Goal: Information Seeking & Learning: Learn about a topic

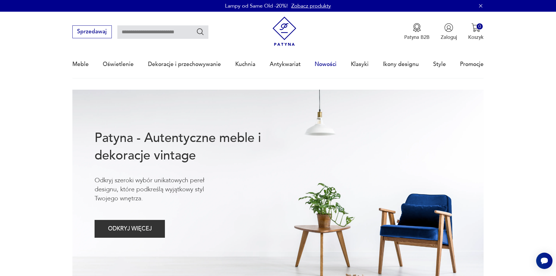
click at [325, 63] on link "Nowości" at bounding box center [325, 64] width 22 height 27
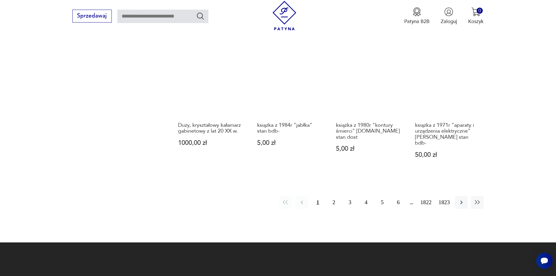
scroll to position [569, 0]
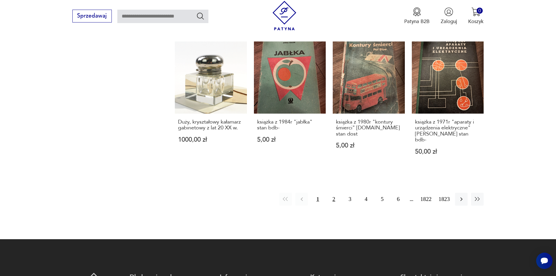
click at [335, 193] on button "2" at bounding box center [333, 199] width 13 height 13
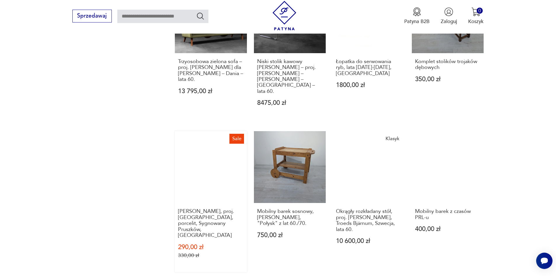
scroll to position [513, 0]
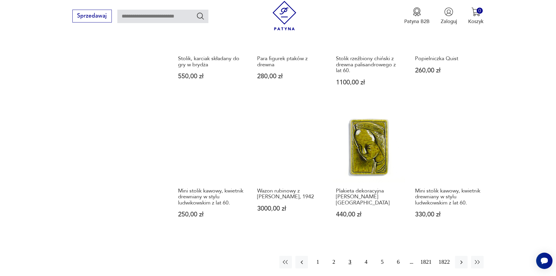
scroll to position [513, 0]
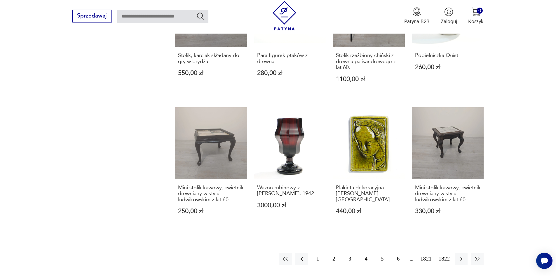
click at [372, 252] on button "4" at bounding box center [366, 258] width 13 height 13
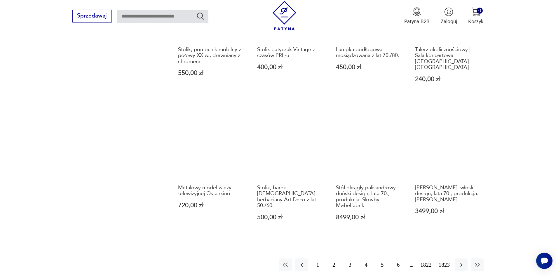
scroll to position [513, 0]
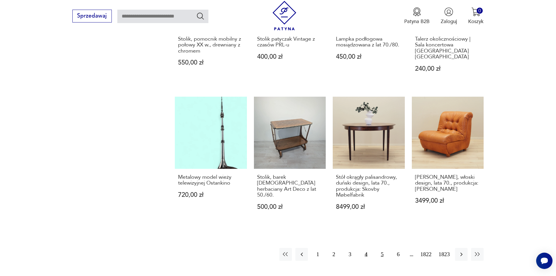
click at [387, 248] on button "5" at bounding box center [382, 254] width 13 height 13
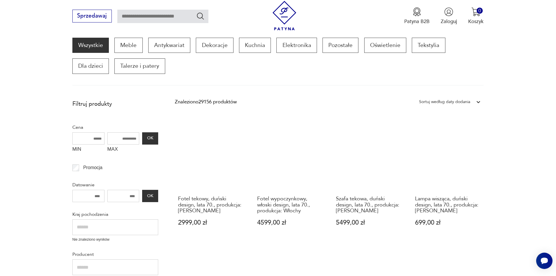
scroll to position [76, 0]
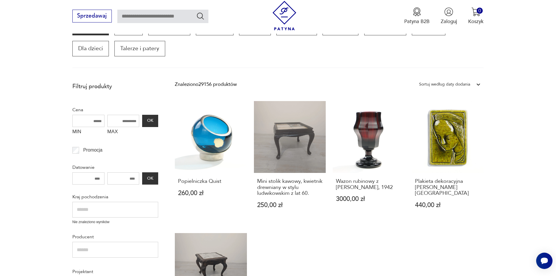
scroll to position [105, 0]
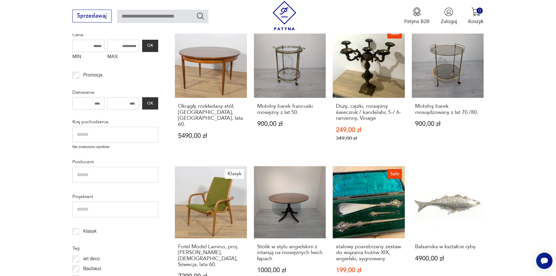
scroll to position [134, 0]
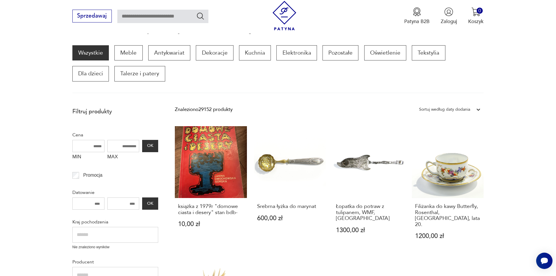
scroll to position [76, 0]
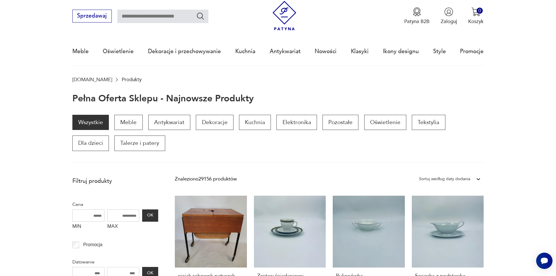
scroll to position [9, 0]
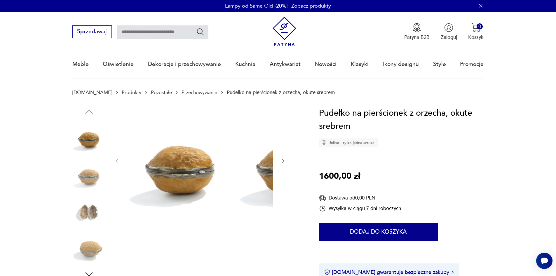
click at [83, 177] on img at bounding box center [88, 173] width 33 height 33
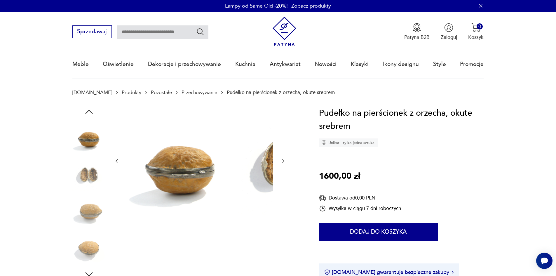
click at [80, 175] on img at bounding box center [88, 173] width 33 height 33
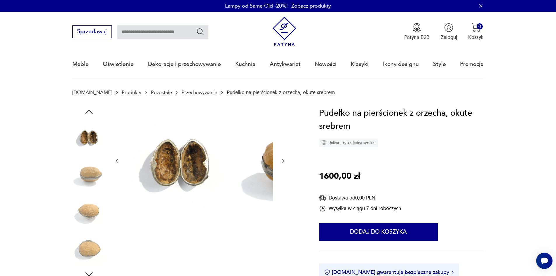
click at [79, 186] on img at bounding box center [88, 173] width 33 height 33
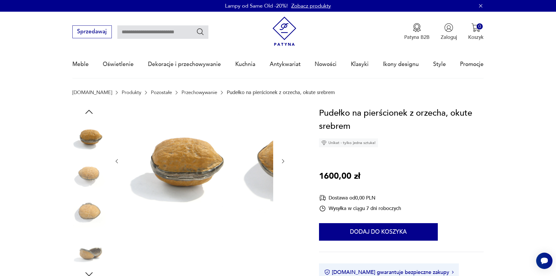
click at [79, 186] on img at bounding box center [88, 173] width 33 height 33
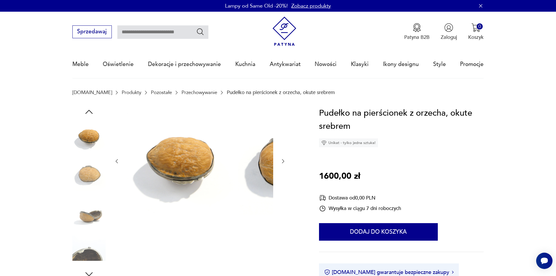
click at [80, 181] on img at bounding box center [88, 173] width 33 height 33
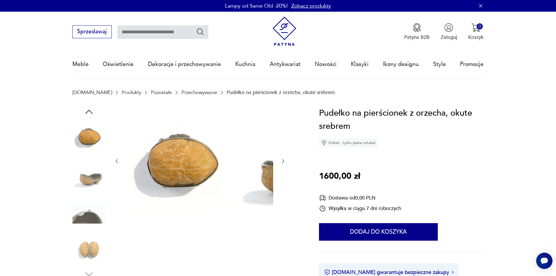
click at [81, 187] on img at bounding box center [88, 173] width 33 height 33
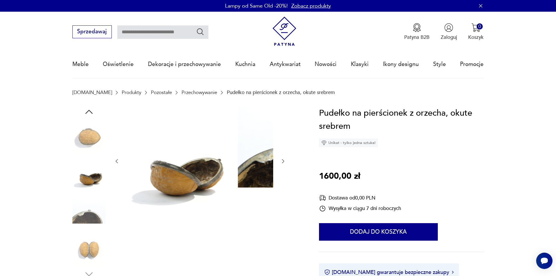
click at [85, 210] on img at bounding box center [88, 210] width 33 height 33
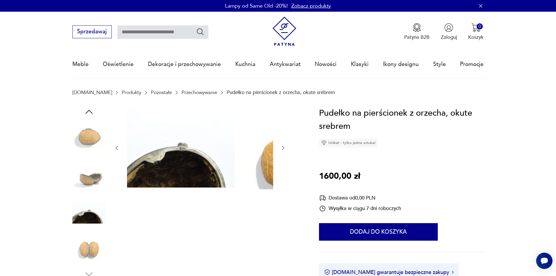
click at [83, 220] on img at bounding box center [88, 210] width 33 height 33
click at [72, 256] on img at bounding box center [88, 247] width 33 height 33
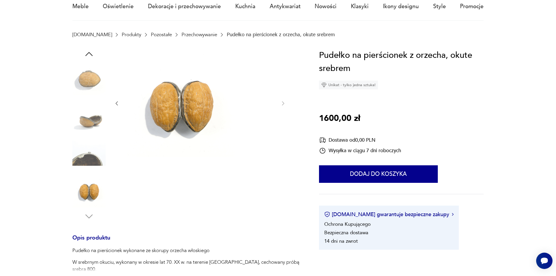
scroll to position [58, 0]
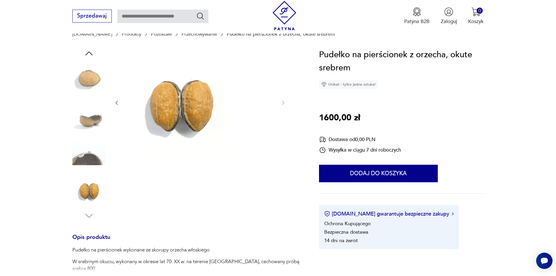
click at [81, 199] on img at bounding box center [88, 189] width 33 height 33
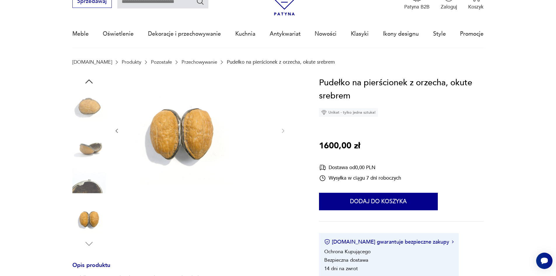
scroll to position [29, 0]
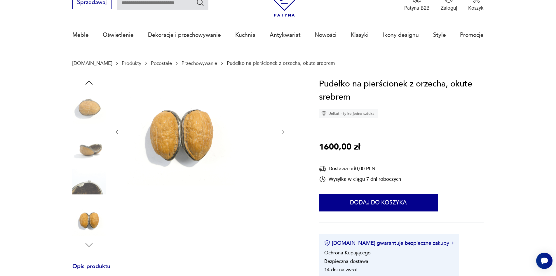
click at [76, 152] on img at bounding box center [88, 144] width 33 height 33
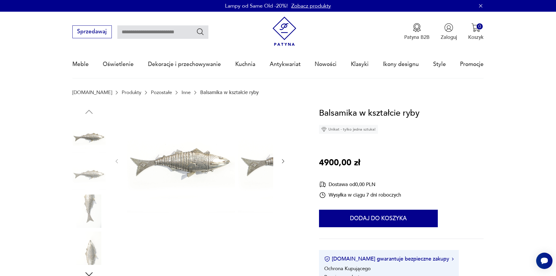
click at [77, 178] on img at bounding box center [88, 173] width 33 height 33
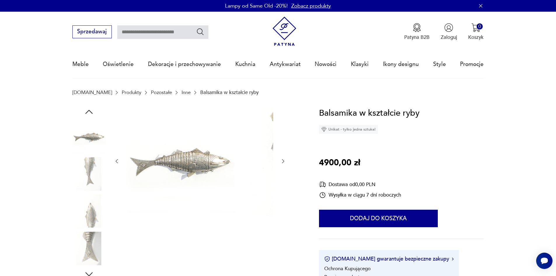
click at [75, 177] on img at bounding box center [88, 173] width 33 height 33
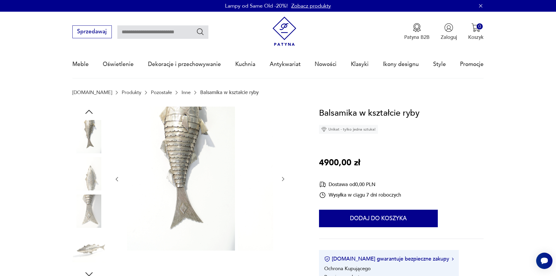
click at [76, 179] on img at bounding box center [88, 173] width 33 height 33
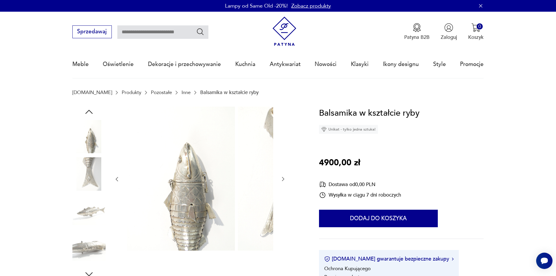
click at [76, 182] on img at bounding box center [88, 173] width 33 height 33
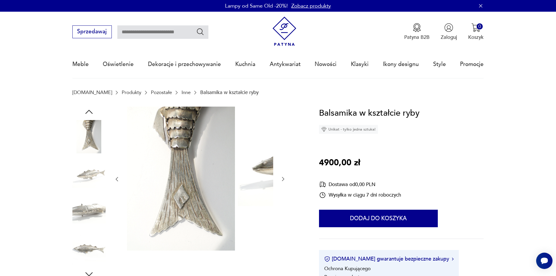
click at [76, 182] on img at bounding box center [88, 173] width 33 height 33
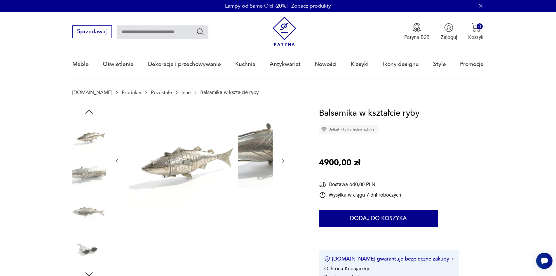
click at [76, 182] on img at bounding box center [88, 173] width 33 height 33
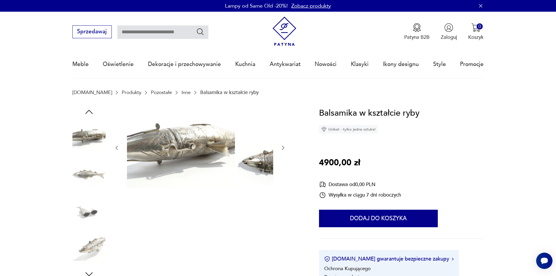
click at [84, 208] on img at bounding box center [88, 210] width 33 height 33
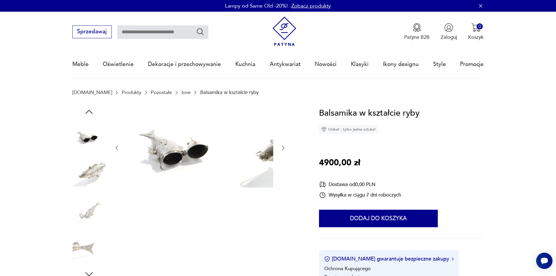
click at [84, 208] on img at bounding box center [88, 210] width 33 height 33
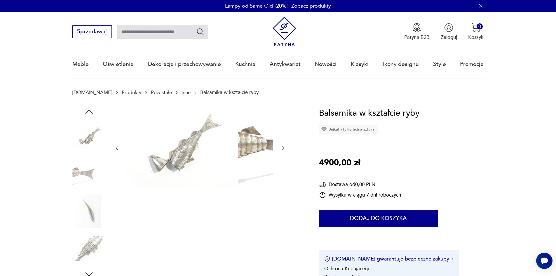
click at [81, 208] on img at bounding box center [88, 210] width 33 height 33
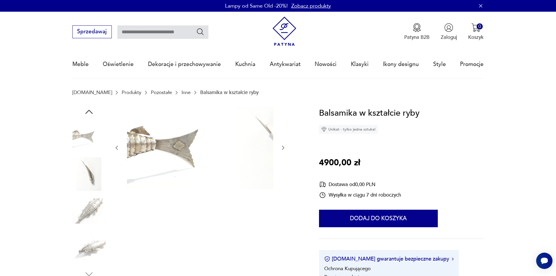
click at [81, 215] on img at bounding box center [88, 210] width 33 height 33
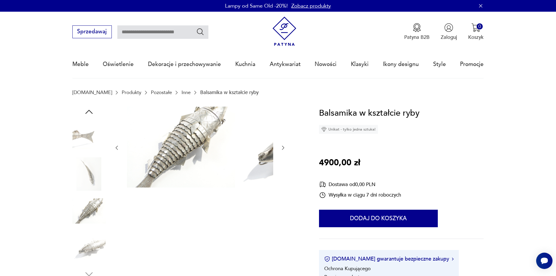
click at [88, 244] on img at bounding box center [88, 247] width 33 height 33
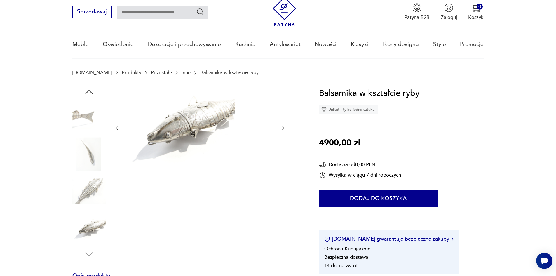
scroll to position [58, 0]
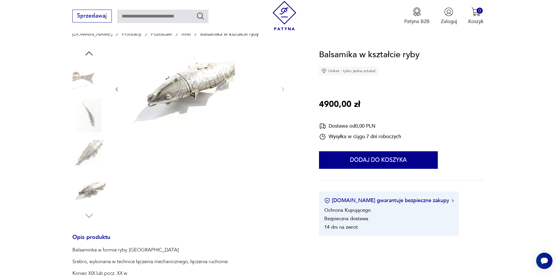
click at [79, 191] on img at bounding box center [88, 189] width 33 height 33
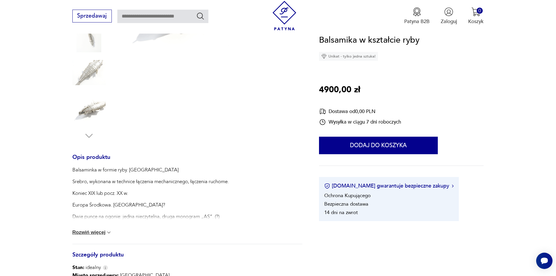
scroll to position [146, 0]
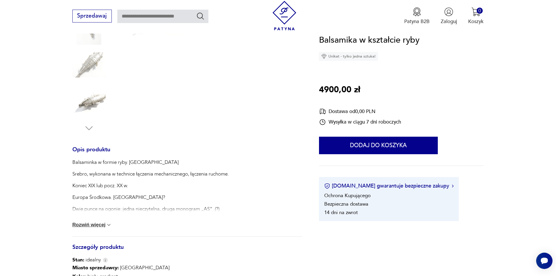
click at [88, 226] on div "Balsaminka w formie ryby. Judaicum Srebro, wykonana w technice łączenia mechani…" at bounding box center [187, 197] width 230 height 77
click at [91, 228] on button "Rozwiń więcej" at bounding box center [92, 225] width 40 height 6
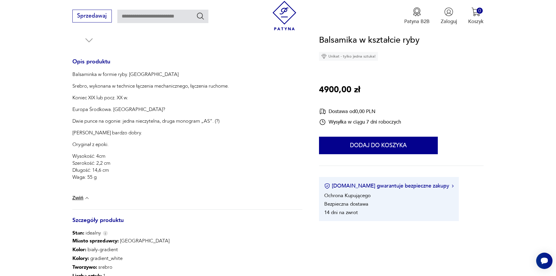
scroll to position [233, 0]
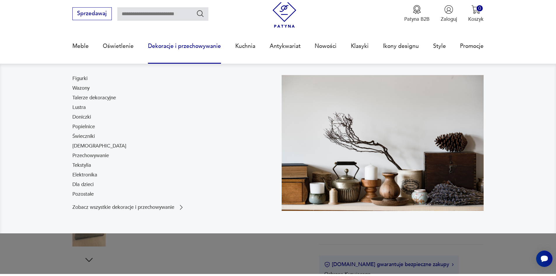
scroll to position [58, 0]
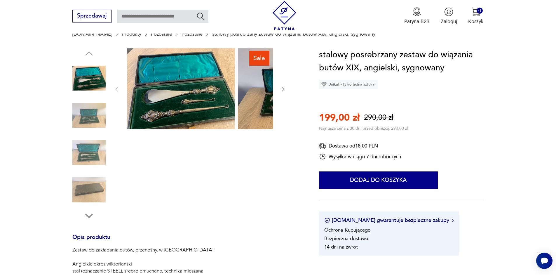
click at [81, 117] on img at bounding box center [88, 115] width 33 height 33
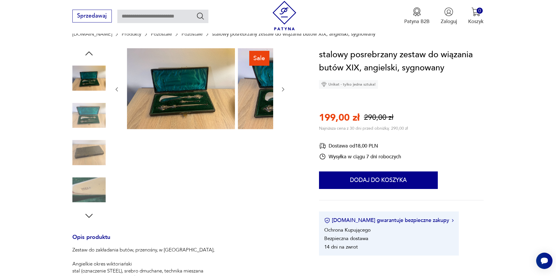
click at [78, 125] on img at bounding box center [88, 115] width 33 height 33
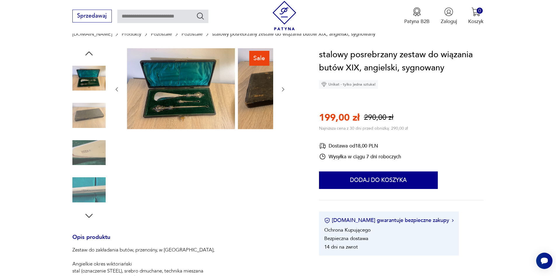
click at [73, 123] on img at bounding box center [88, 115] width 33 height 33
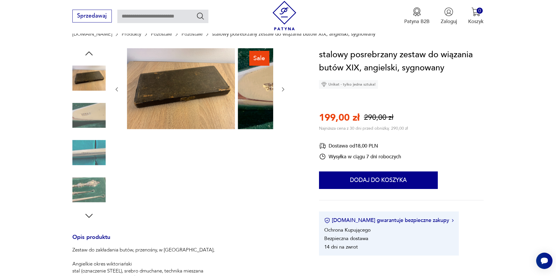
click at [73, 124] on img at bounding box center [88, 115] width 33 height 33
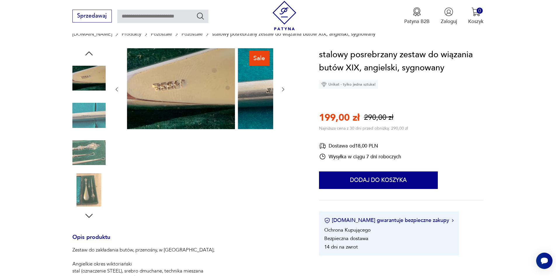
click at [73, 131] on img at bounding box center [88, 115] width 33 height 33
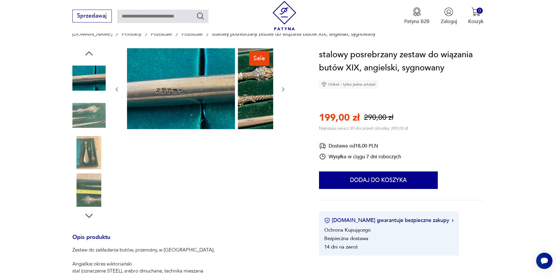
click at [75, 126] on img at bounding box center [88, 115] width 33 height 33
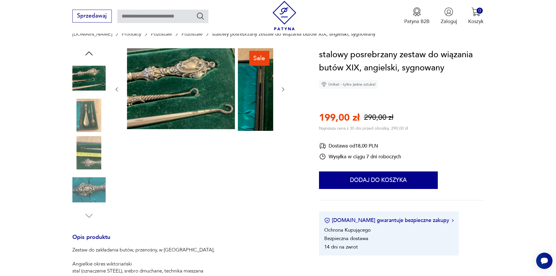
click at [74, 130] on img at bounding box center [88, 115] width 33 height 33
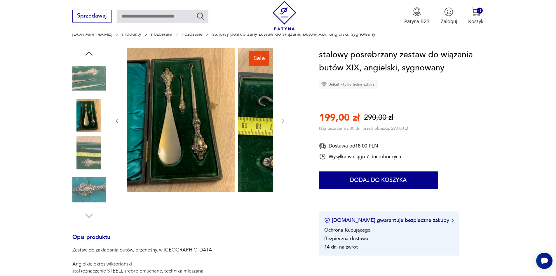
click at [79, 148] on img at bounding box center [88, 152] width 33 height 33
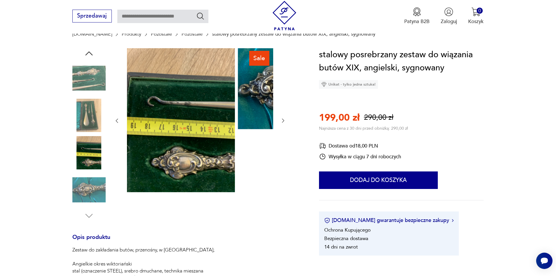
click at [86, 165] on img at bounding box center [88, 152] width 33 height 33
click at [75, 163] on img at bounding box center [88, 152] width 33 height 33
click at [76, 178] on img at bounding box center [88, 189] width 33 height 33
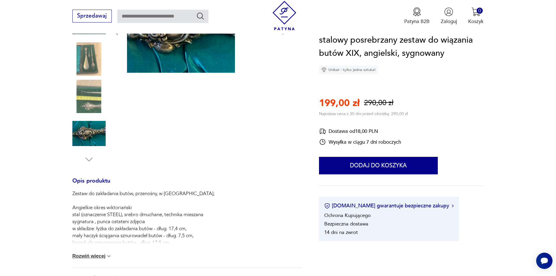
scroll to position [117, 0]
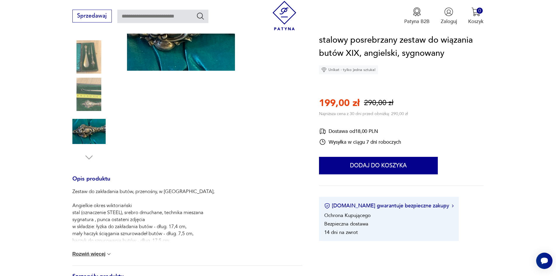
click at [94, 257] on button "Rozwiń więcej" at bounding box center [92, 254] width 40 height 6
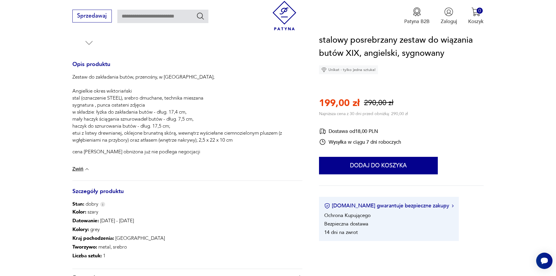
scroll to position [233, 0]
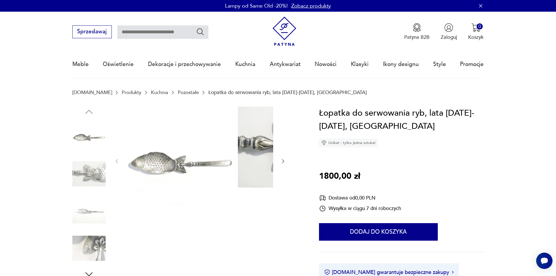
click at [80, 171] on img at bounding box center [88, 173] width 33 height 33
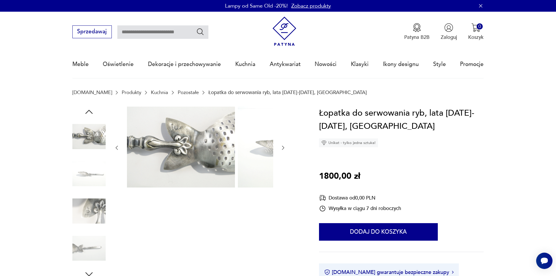
click at [81, 179] on img at bounding box center [88, 173] width 33 height 33
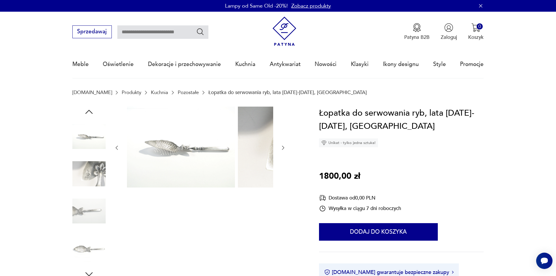
click at [84, 188] on img at bounding box center [88, 173] width 33 height 33
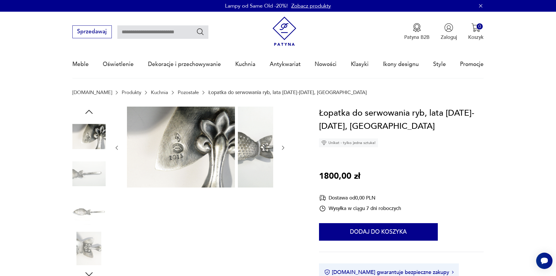
click at [83, 180] on img at bounding box center [88, 173] width 33 height 33
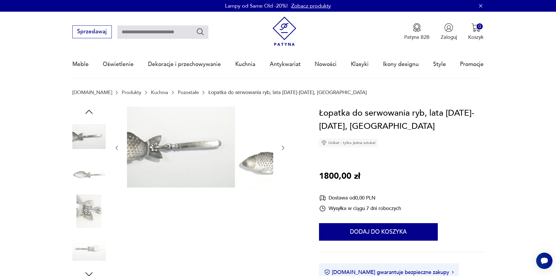
click at [85, 186] on img at bounding box center [88, 173] width 33 height 33
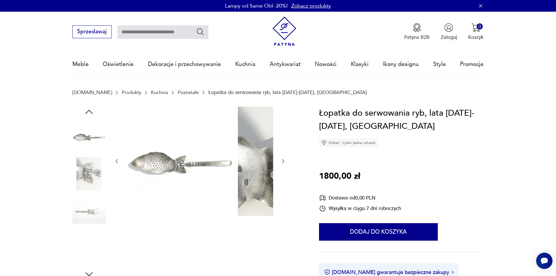
click at [84, 181] on img at bounding box center [88, 173] width 33 height 33
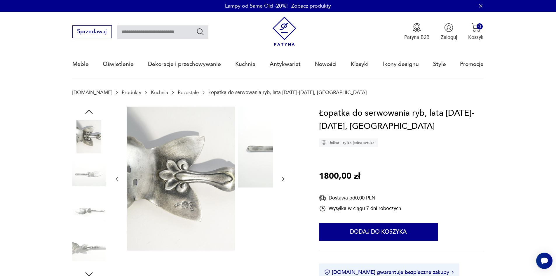
click at [82, 177] on img at bounding box center [88, 173] width 33 height 33
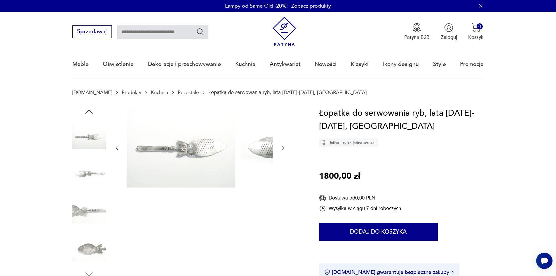
click at [85, 175] on img at bounding box center [88, 173] width 33 height 33
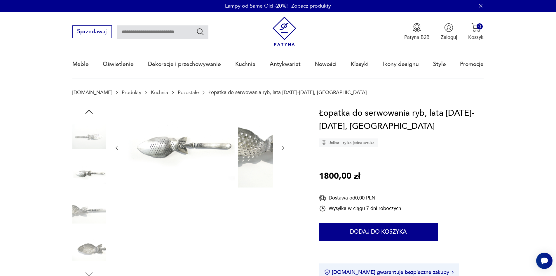
click at [82, 178] on img at bounding box center [88, 173] width 33 height 33
click at [83, 212] on img at bounding box center [88, 210] width 33 height 33
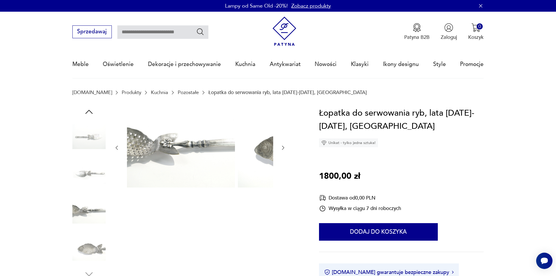
click at [88, 185] on img at bounding box center [88, 173] width 33 height 33
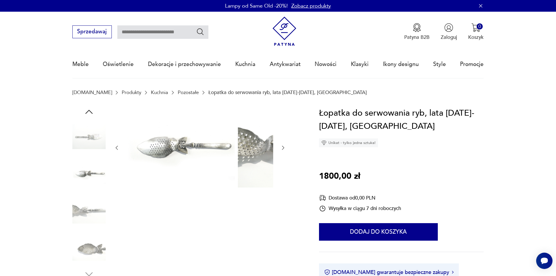
click at [87, 242] on img at bounding box center [88, 247] width 33 height 33
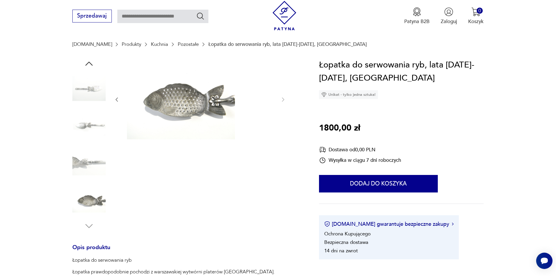
scroll to position [58, 0]
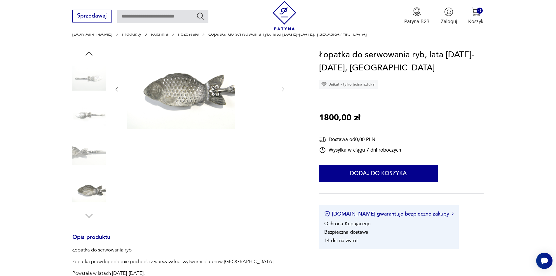
click at [72, 193] on img at bounding box center [88, 189] width 33 height 33
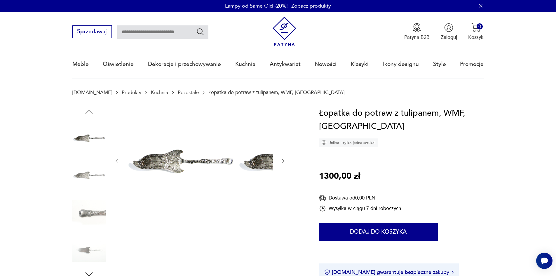
click at [76, 170] on img at bounding box center [88, 174] width 33 height 33
click at [77, 140] on img at bounding box center [88, 136] width 33 height 33
click at [86, 216] on img at bounding box center [88, 210] width 33 height 33
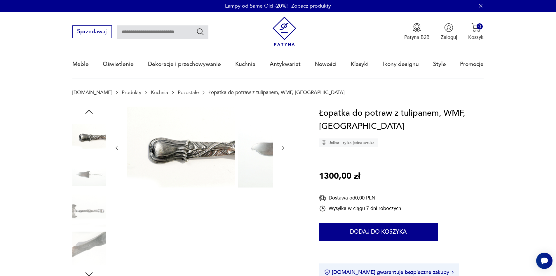
click at [87, 180] on img at bounding box center [88, 173] width 33 height 33
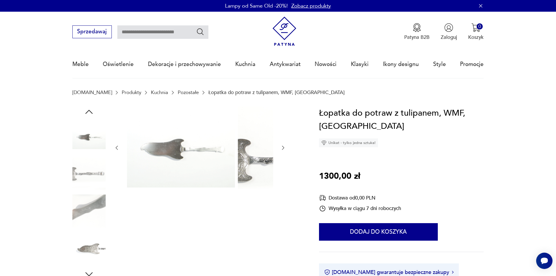
click at [81, 178] on img at bounding box center [88, 173] width 33 height 33
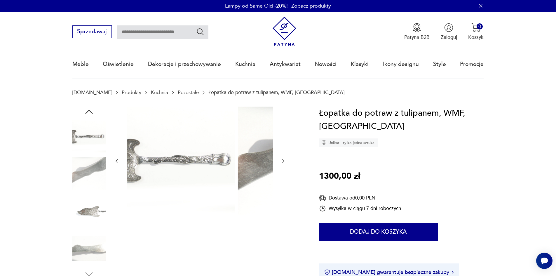
click at [76, 179] on img at bounding box center [88, 173] width 33 height 33
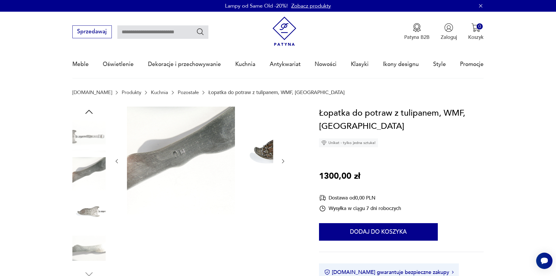
click at [77, 208] on img at bounding box center [88, 210] width 33 height 33
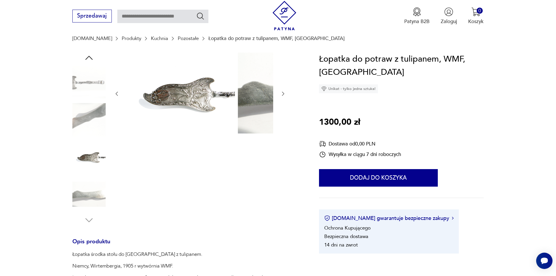
scroll to position [58, 0]
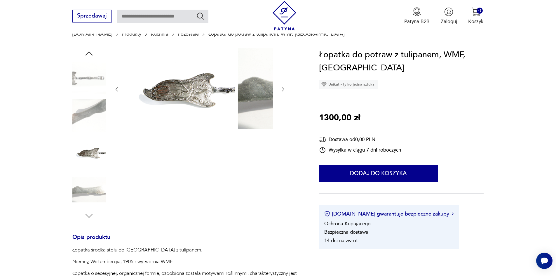
click at [80, 200] on img at bounding box center [88, 189] width 33 height 33
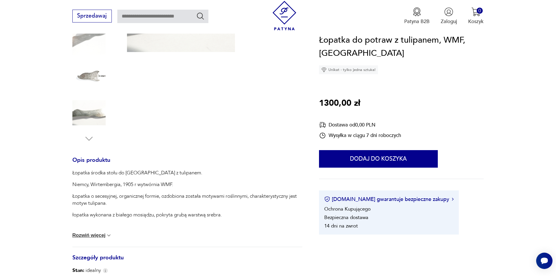
scroll to position [146, 0]
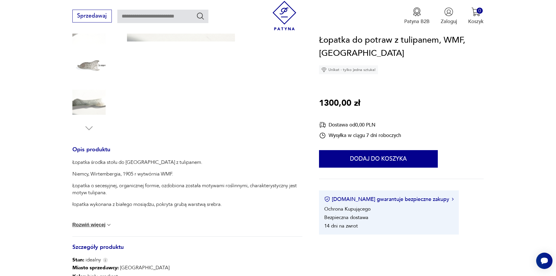
click at [93, 228] on button "Rozwiń więcej" at bounding box center [92, 225] width 40 height 6
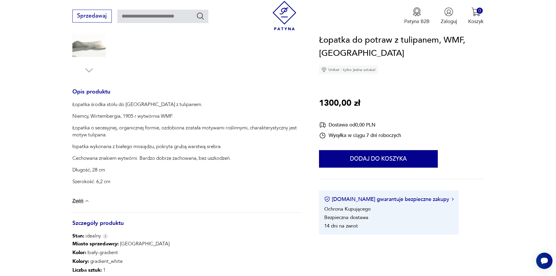
scroll to position [204, 0]
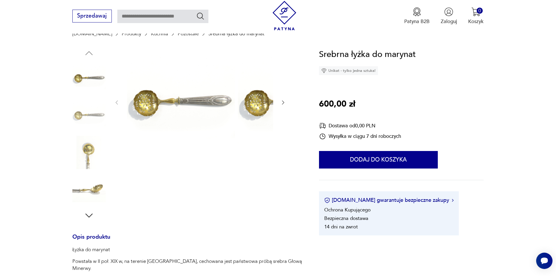
scroll to position [58, 0]
click at [72, 117] on img at bounding box center [88, 115] width 33 height 33
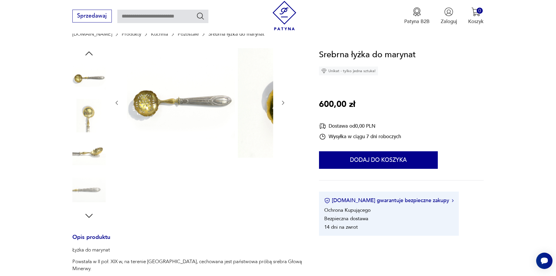
click at [79, 132] on img at bounding box center [88, 115] width 33 height 33
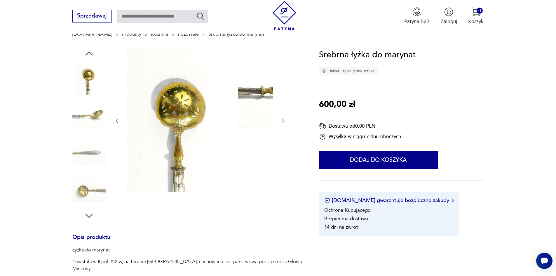
click at [72, 130] on img at bounding box center [88, 115] width 33 height 33
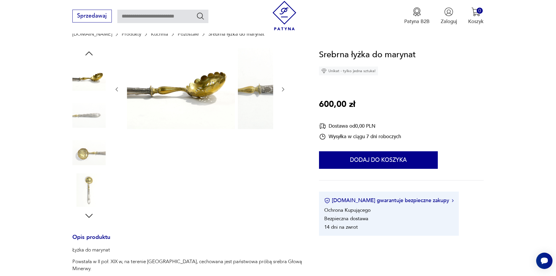
click at [72, 126] on img at bounding box center [88, 115] width 33 height 33
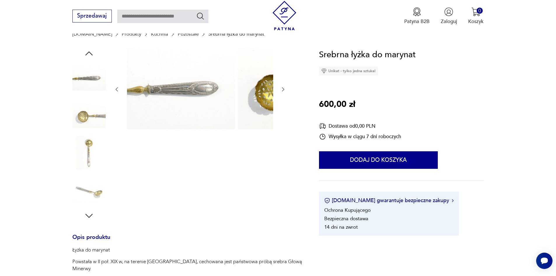
click at [77, 125] on img at bounding box center [88, 115] width 33 height 33
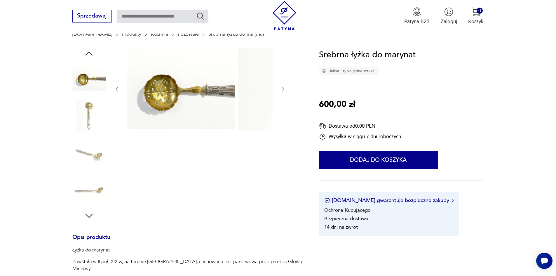
click at [78, 133] on div at bounding box center [88, 116] width 33 height 34
click at [77, 149] on img at bounding box center [88, 152] width 33 height 33
